Goal: Task Accomplishment & Management: Use online tool/utility

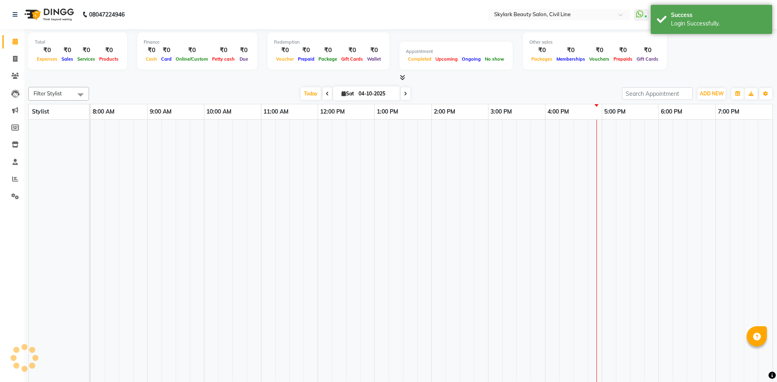
select select "en"
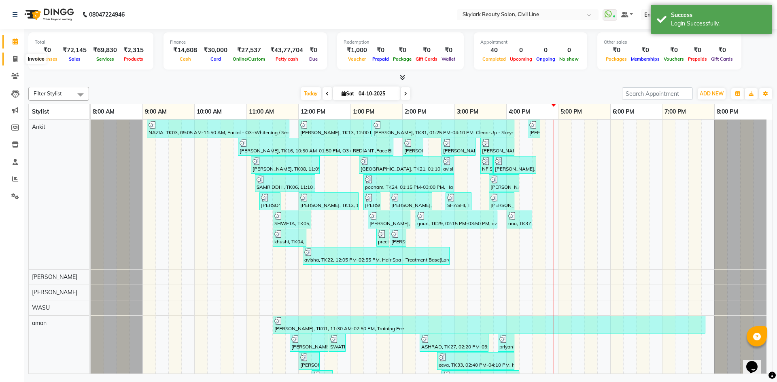
click at [17, 62] on span at bounding box center [15, 59] width 14 height 9
select select "4588"
select select "service"
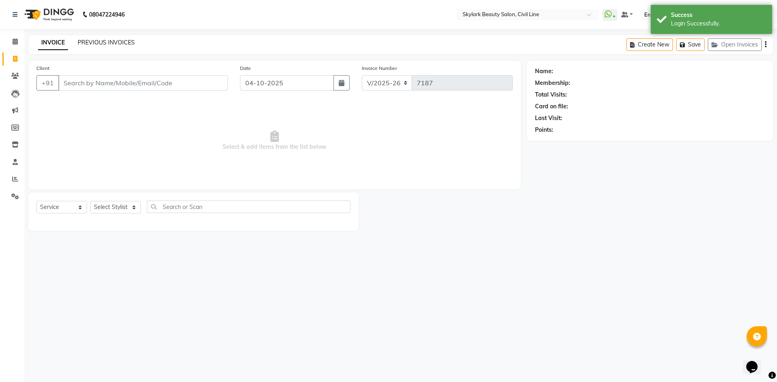
click at [115, 40] on link "PREVIOUS INVOICES" at bounding box center [106, 42] width 57 height 7
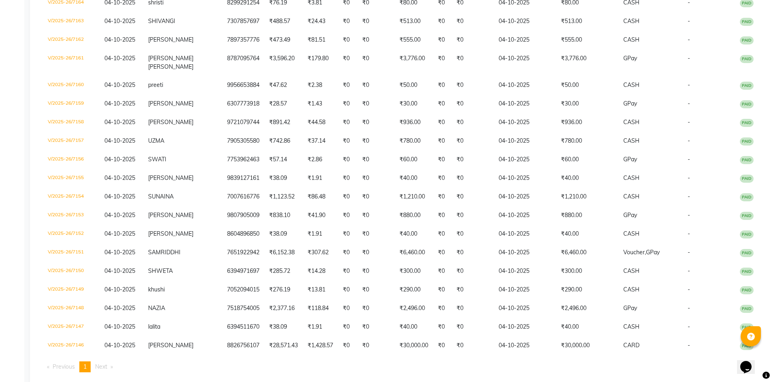
scroll to position [566, 0]
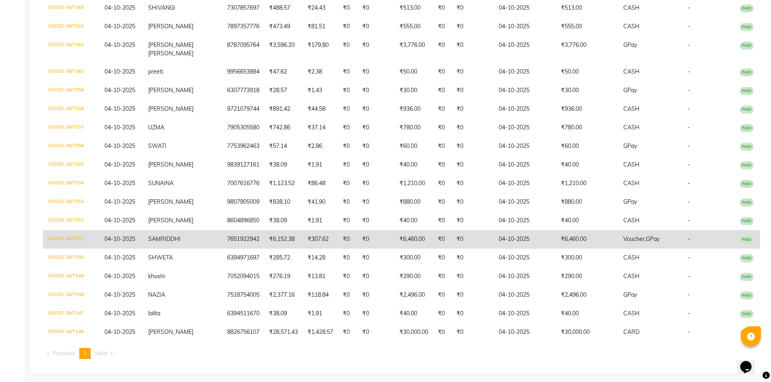
click at [303, 249] on td "₹307.62" at bounding box center [320, 239] width 35 height 19
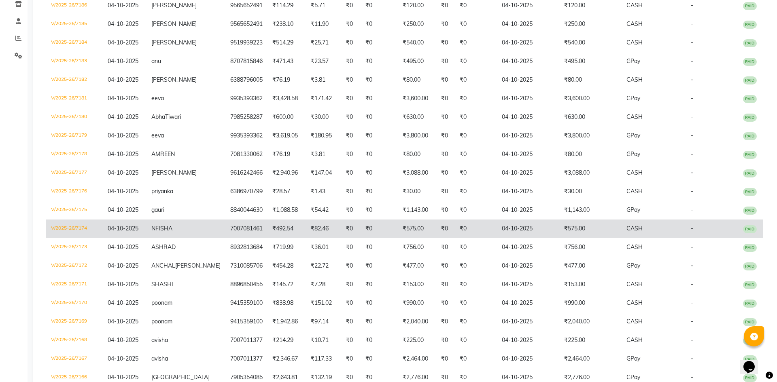
scroll to position [0, 0]
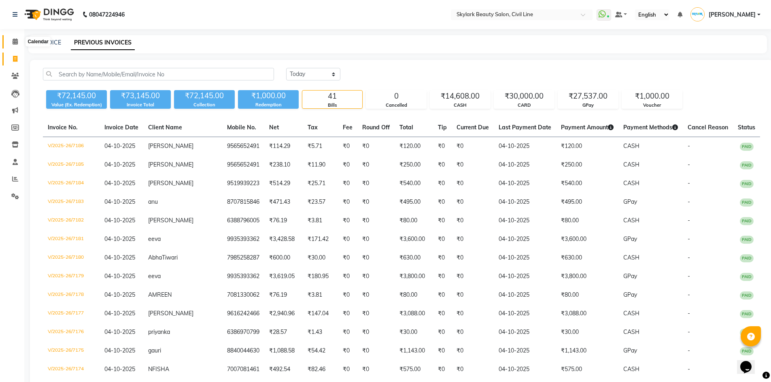
click at [13, 38] on span at bounding box center [15, 41] width 14 height 9
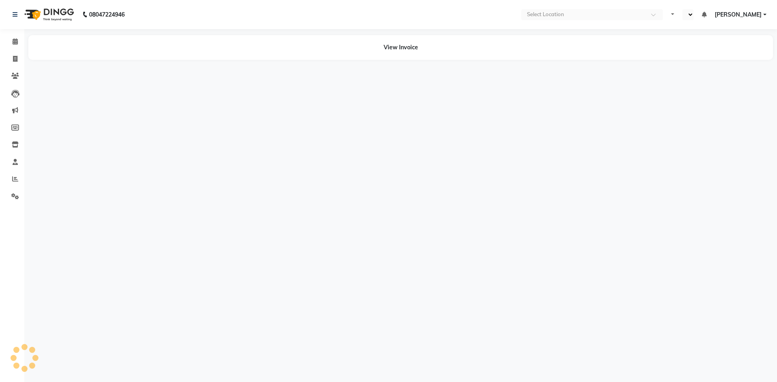
select select "en"
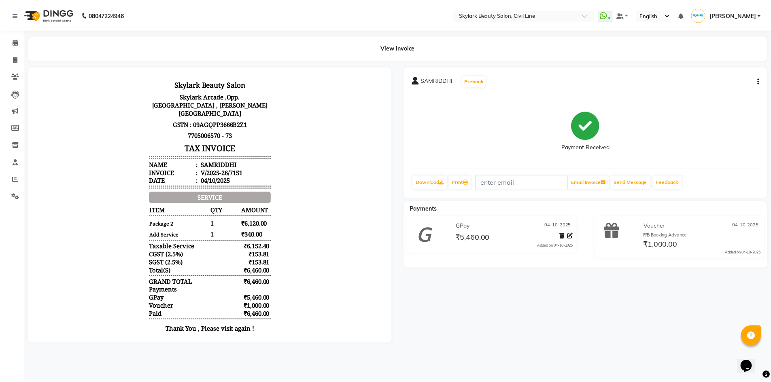
scroll to position [6, 0]
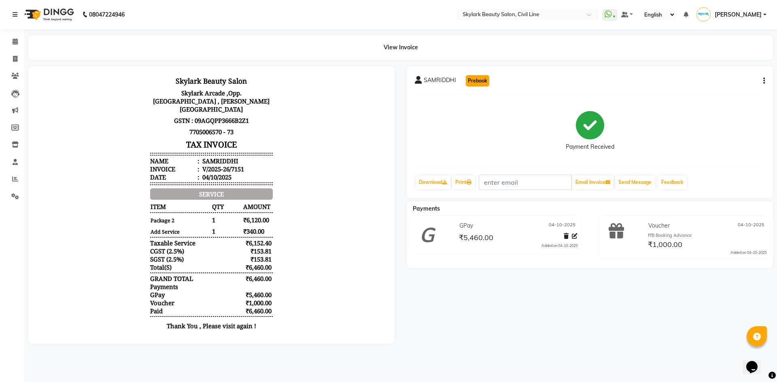
click at [470, 82] on button "Prebook" at bounding box center [477, 80] width 23 height 11
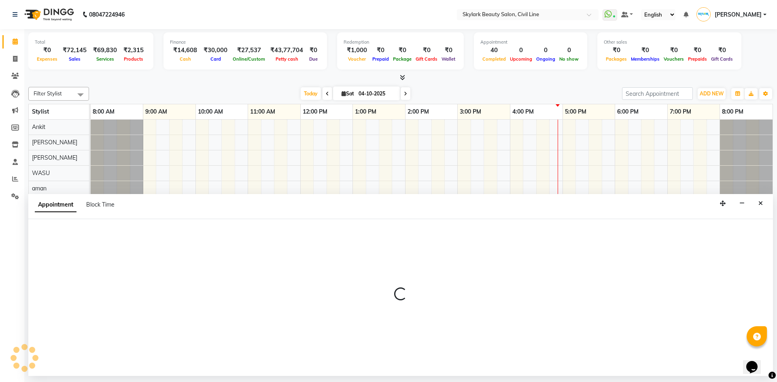
select select "28120"
select select "540"
select select "tentative"
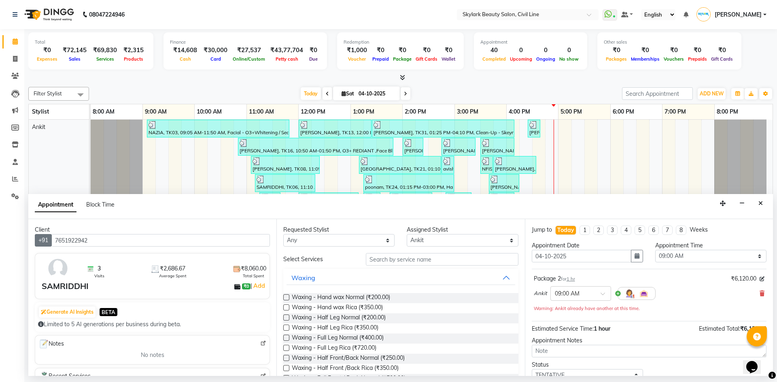
drag, startPoint x: 108, startPoint y: 244, endPoint x: 46, endPoint y: 239, distance: 62.5
click at [46, 239] on div "+91 7651922942" at bounding box center [152, 240] width 235 height 13
click at [762, 206] on icon "Close" at bounding box center [760, 204] width 4 height 6
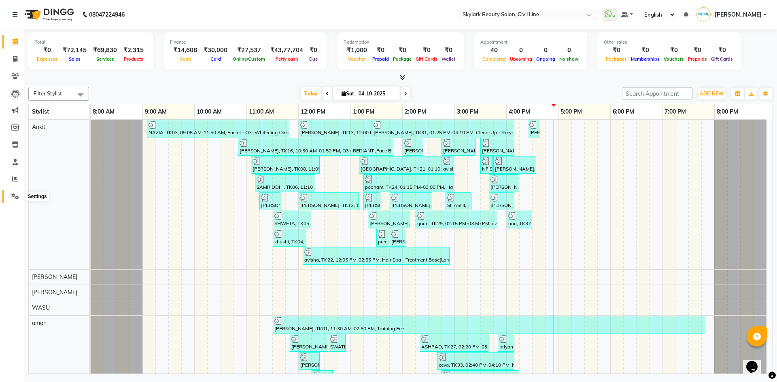
click at [14, 193] on icon at bounding box center [15, 196] width 8 height 6
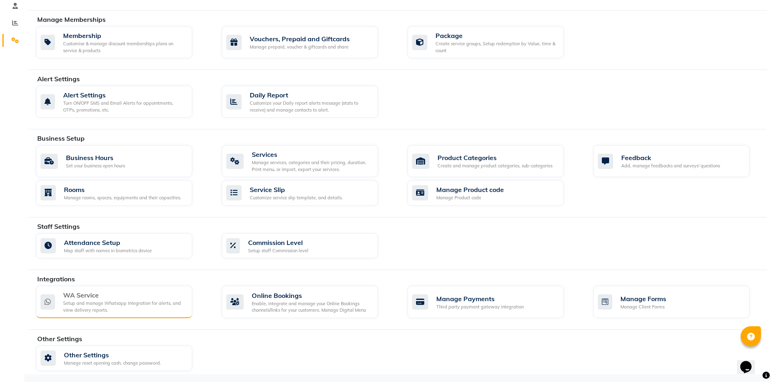
scroll to position [157, 0]
click at [110, 290] on div "WA Service" at bounding box center [124, 295] width 123 height 10
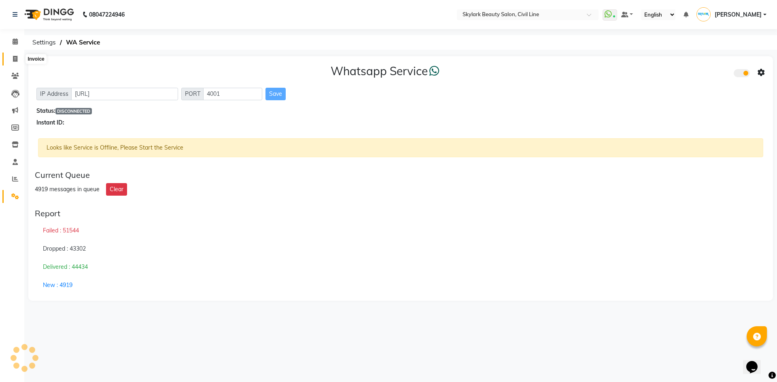
click at [8, 60] on span at bounding box center [15, 59] width 14 height 9
select select "service"
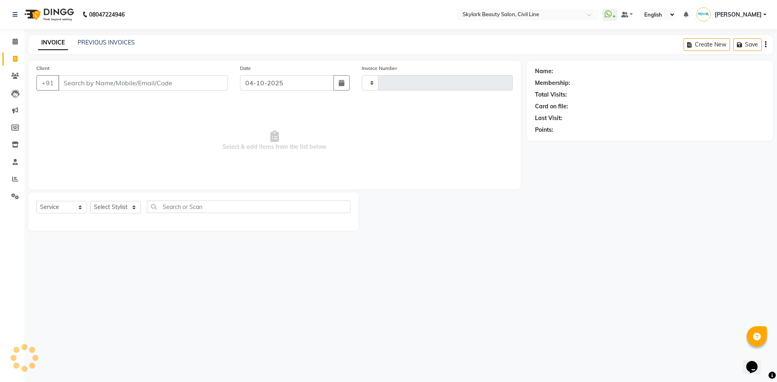
type input "7187"
select select "4588"
